Goal: Check status: Check status

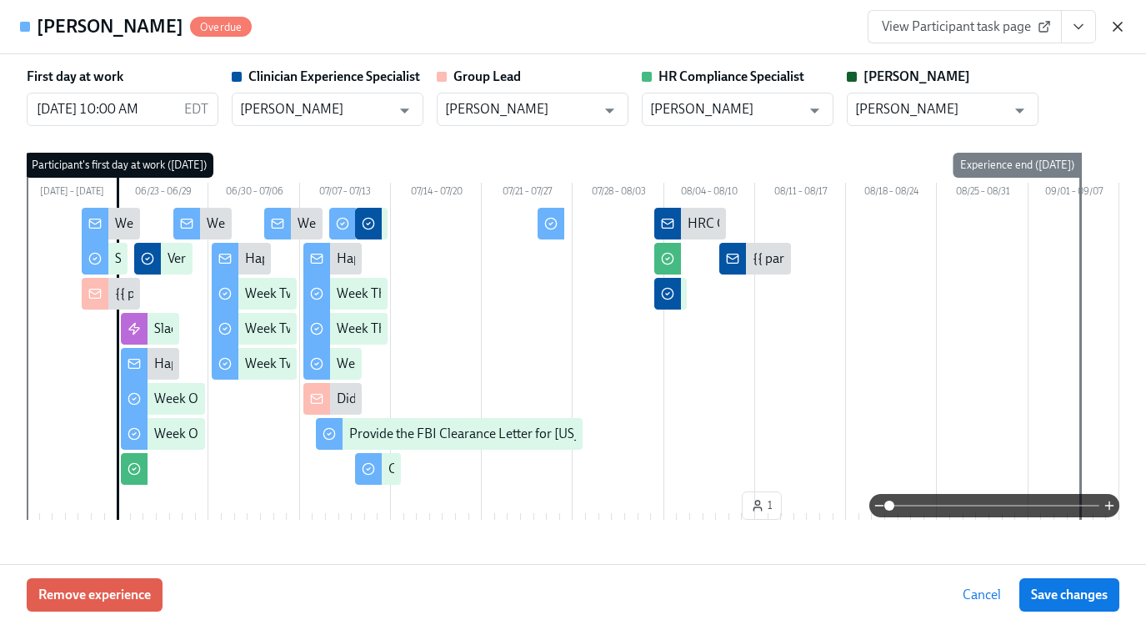
scroll to position [0, 24714]
click at [1116, 28] on icon "button" at bounding box center [1118, 27] width 8 height 8
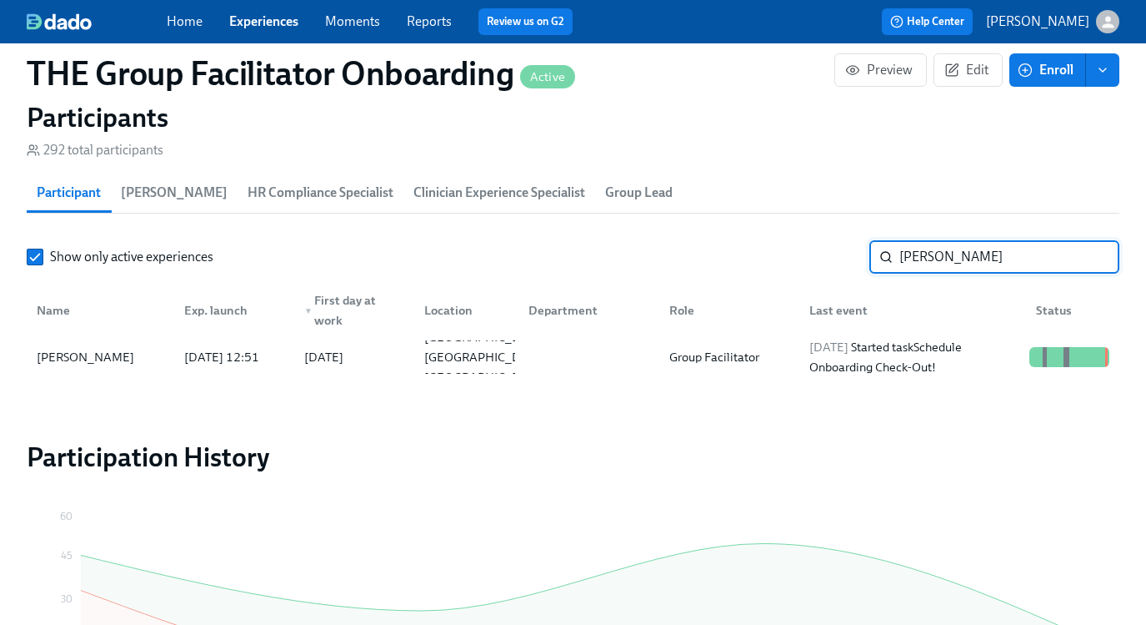
click at [935, 268] on input "[PERSON_NAME]" at bounding box center [1010, 256] width 220 height 33
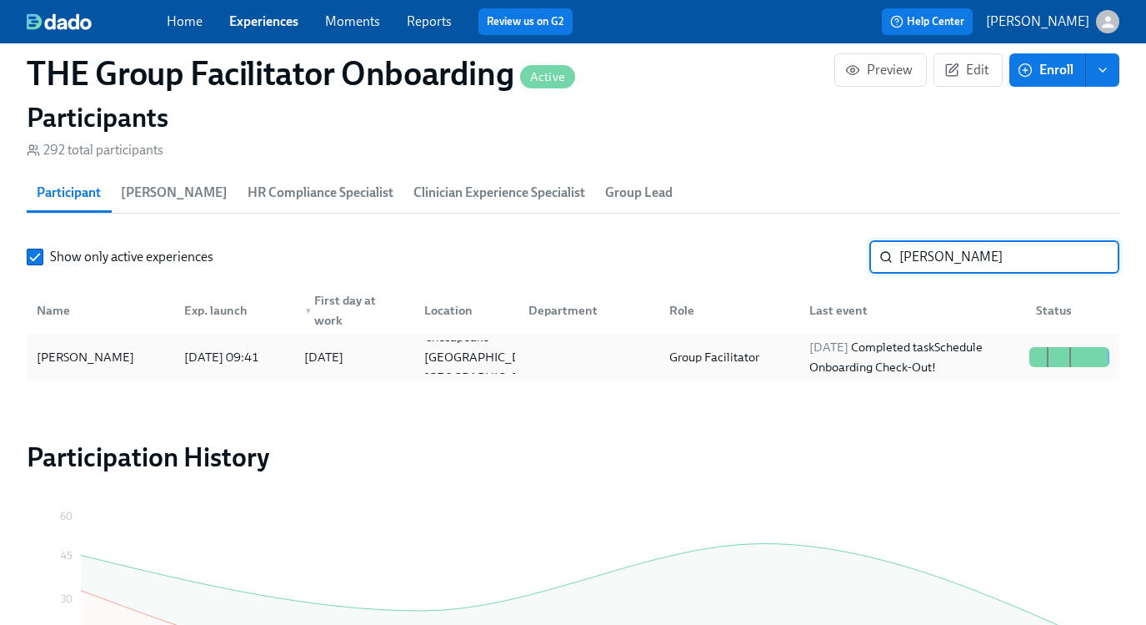
type input "[PERSON_NAME]"
click at [969, 364] on div "[DATE] Completed task Schedule Onboarding Check-Out!" at bounding box center [913, 357] width 220 height 40
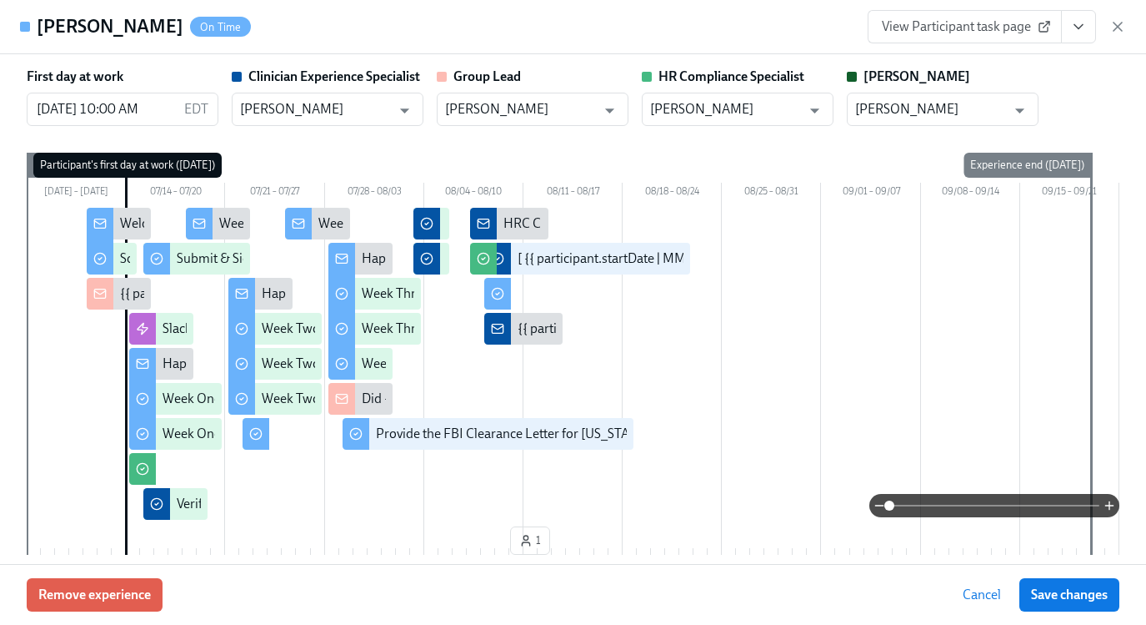
click at [1087, 33] on button "View task page" at bounding box center [1078, 26] width 35 height 33
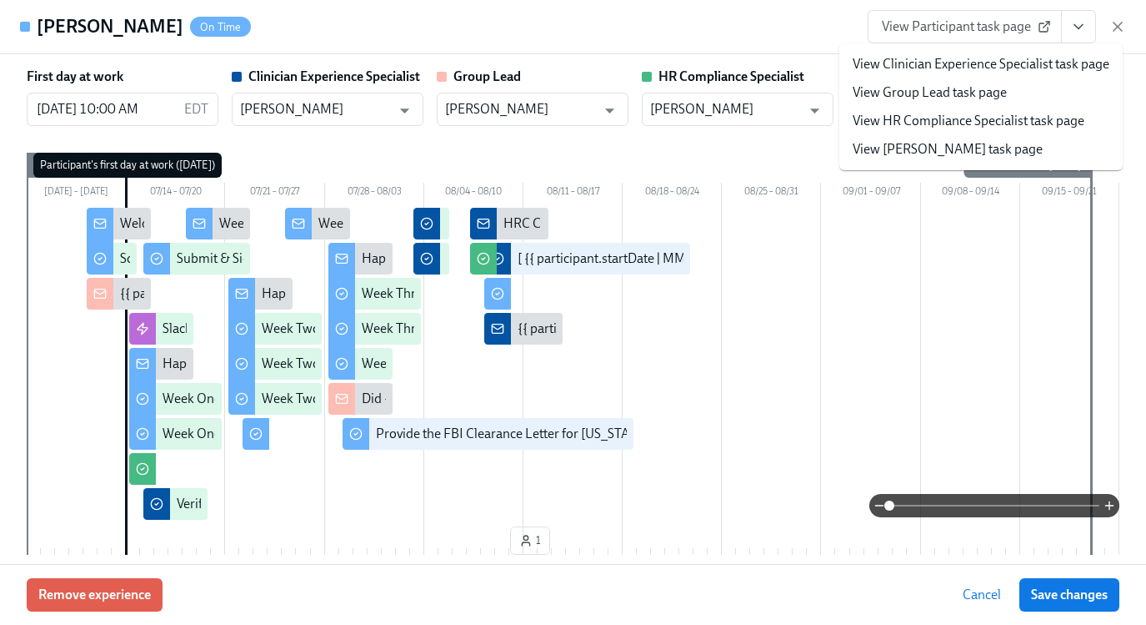
click at [1056, 66] on link "View Clinician Experience Specialist task page" at bounding box center [981, 64] width 257 height 18
